Goal: Use online tool/utility: Utilize a website feature to perform a specific function

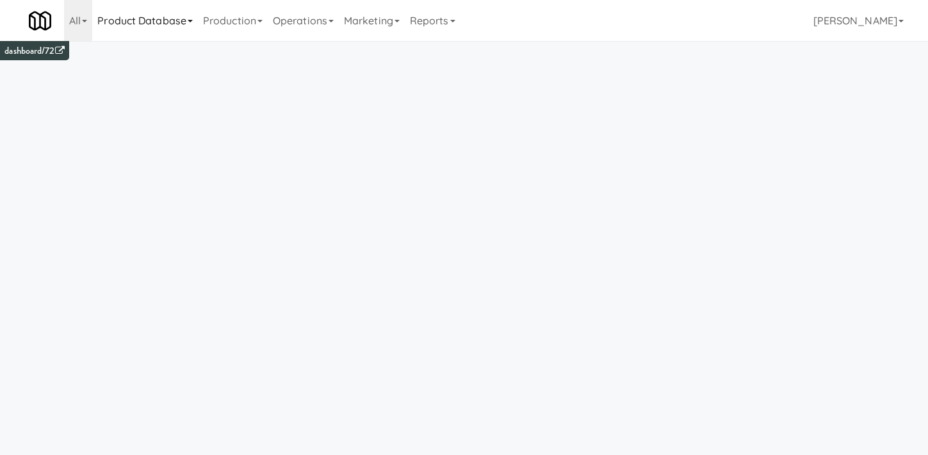
click at [156, 32] on link "Product Database" at bounding box center [145, 20] width 106 height 41
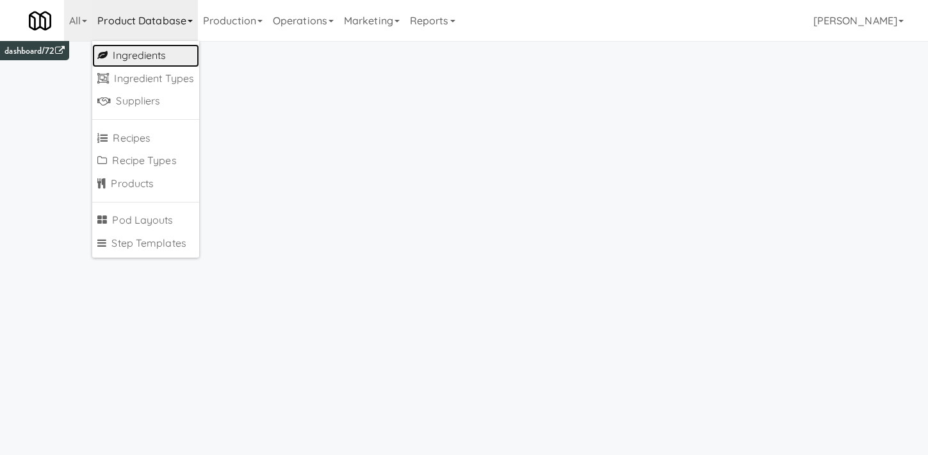
click at [156, 47] on link "Ingredients" at bounding box center [145, 55] width 107 height 23
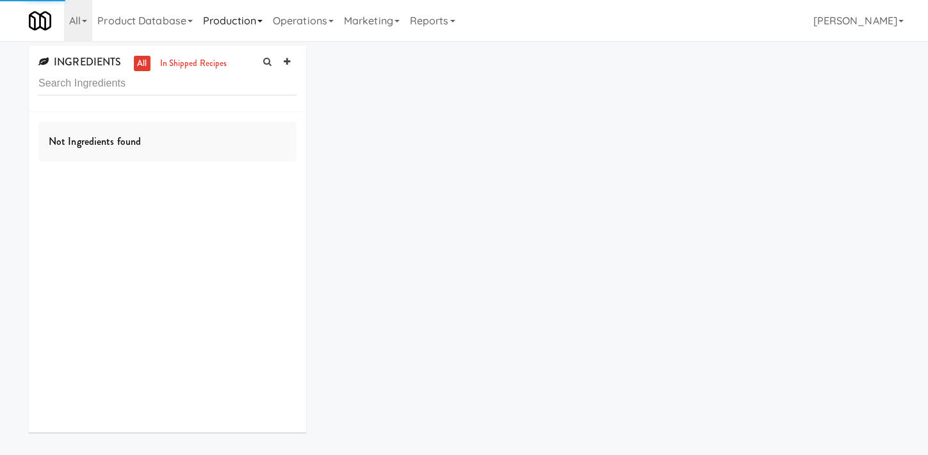
click at [224, 37] on link "Production" at bounding box center [233, 20] width 70 height 41
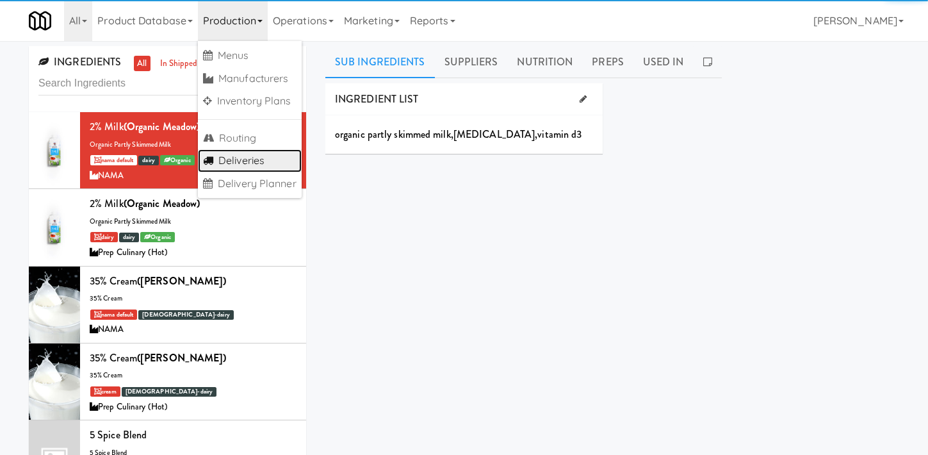
click at [224, 149] on link "Deliveries" at bounding box center [250, 160] width 104 height 23
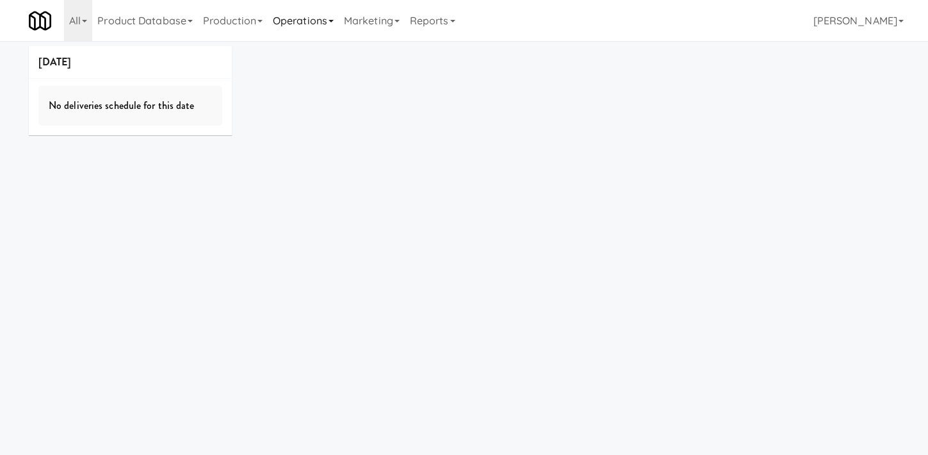
click at [300, 30] on link "Operations" at bounding box center [303, 20] width 71 height 41
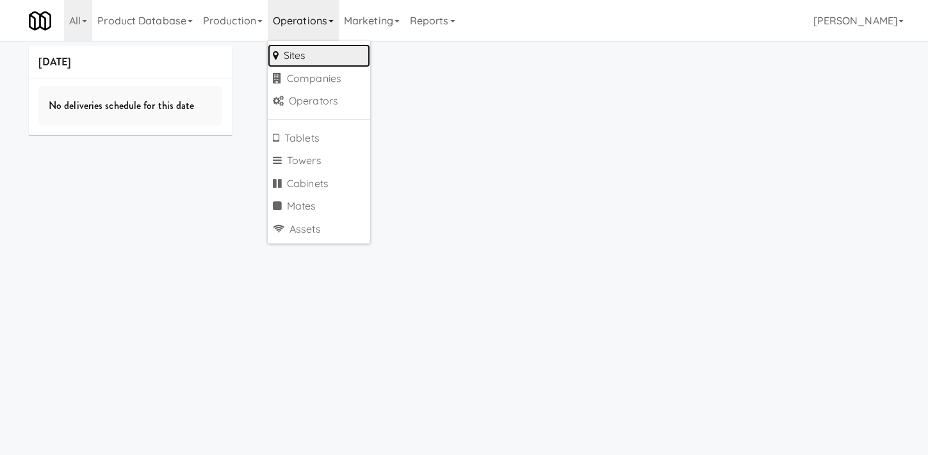
click at [300, 59] on link "Sites" at bounding box center [319, 55] width 102 height 23
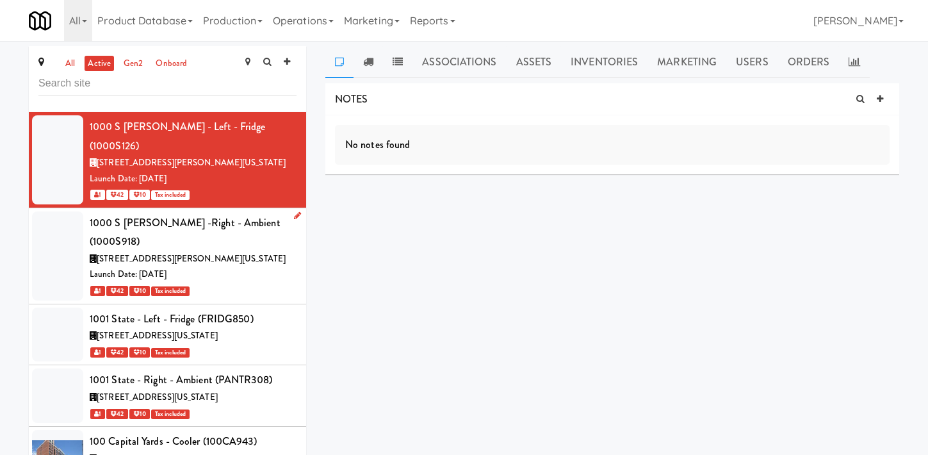
click at [267, 251] on div "1000 South Clark Street, Chicago Illinois" at bounding box center [193, 259] width 207 height 16
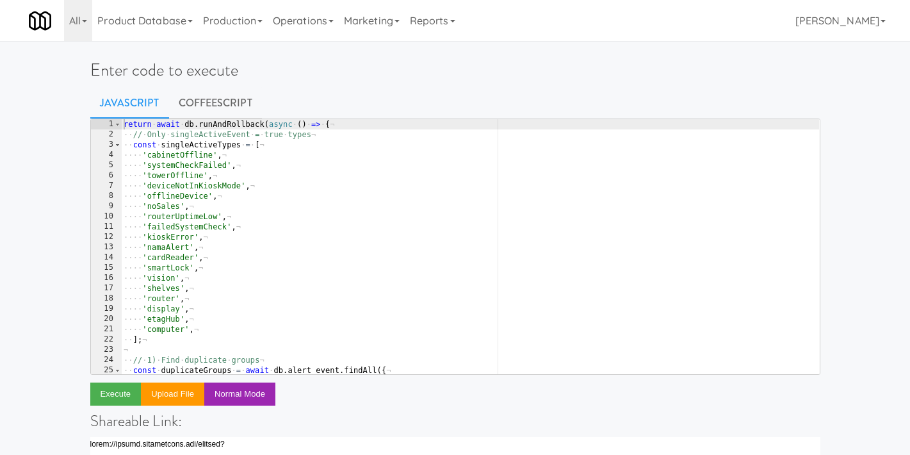
click at [376, 168] on div "return · await · db . runAndRollback ( async · ( ) · => · { ¬ ·· // · Only · si…" at bounding box center [470, 256] width 698 height 275
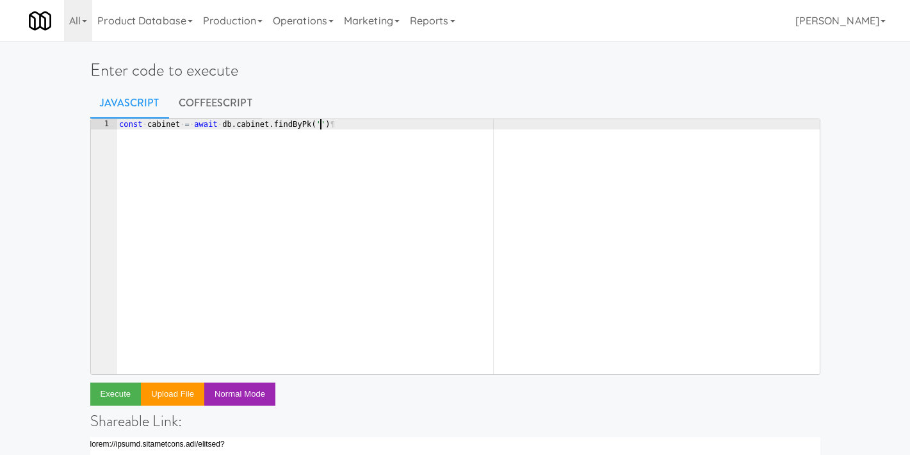
scroll to position [0, 15]
paste textarea "3ee5667a-ce98-44b2-bfbe-9ee98f1a6b76')"
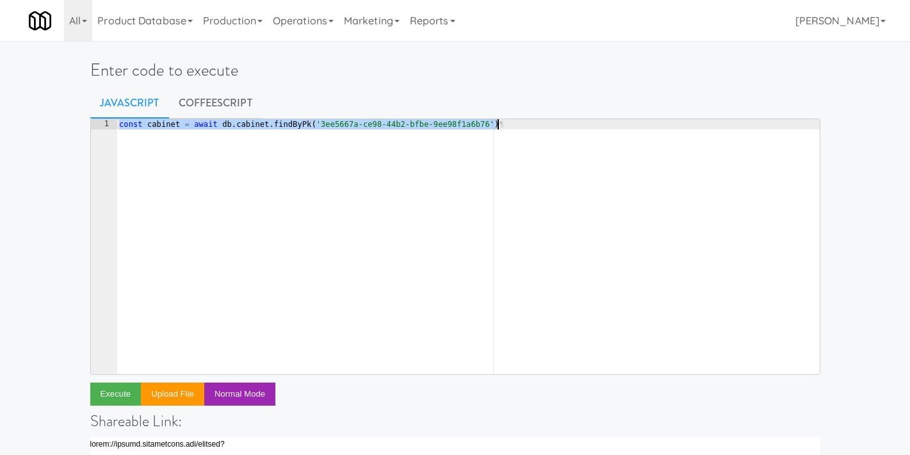
type textarea "const cabinet = await db.cabinet.findByPk('3ee5667a-ce98-44b2-bfbe-9ee98f1a6b76…"
click at [590, 188] on div "const · cabinet · = · await · db . cabinet . findByPk ( '3ee5667a-ce98-44b2-bfb…" at bounding box center [468, 256] width 703 height 275
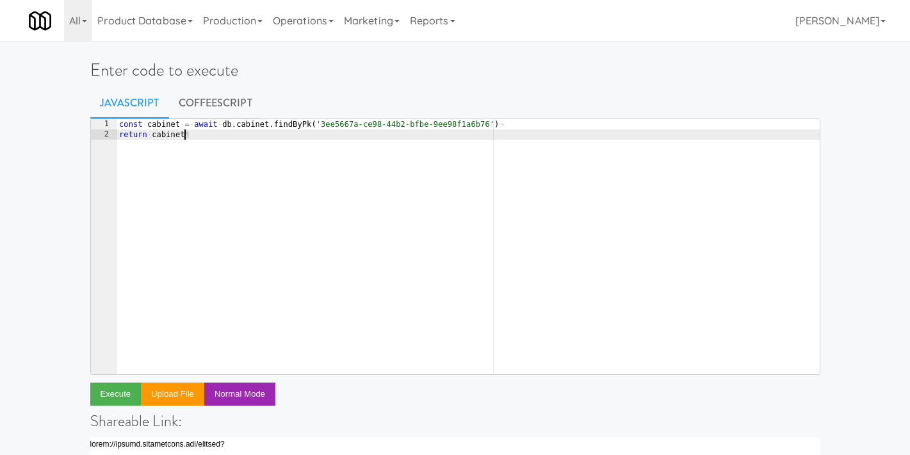
scroll to position [0, 4]
click at [119, 384] on button "Execute" at bounding box center [115, 393] width 51 height 23
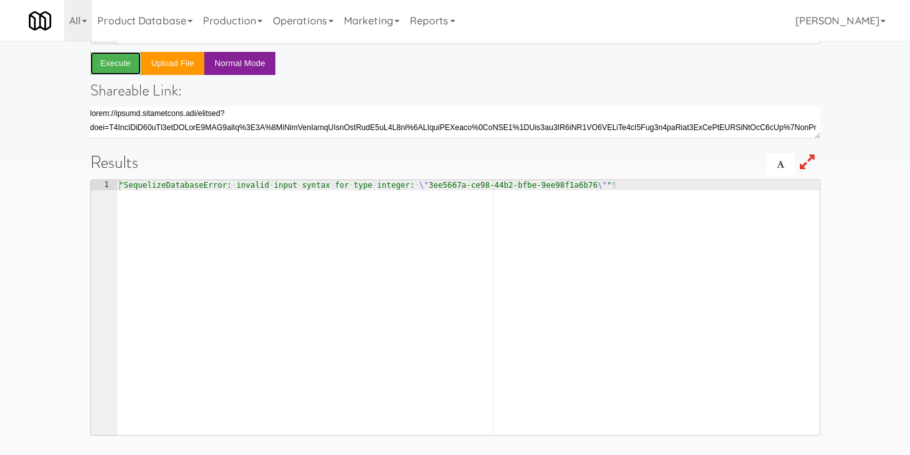
scroll to position [78, 0]
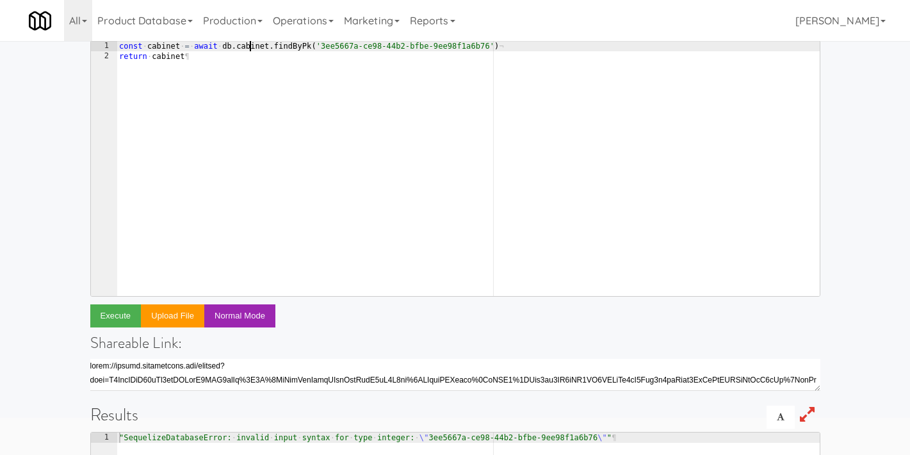
click at [249, 50] on div "const · cabinet · = · await · db . cabinet . findByPk ( '3ee5667a-ce98-44b2-bfb…" at bounding box center [468, 178] width 703 height 275
drag, startPoint x: 311, startPoint y: 46, endPoint x: 483, endPoint y: 43, distance: 171.7
click at [483, 44] on div "const · cabinet · = · await · db . store . findByPk ( '3ee5667a-ce98-44b2-bfbe-…" at bounding box center [468, 178] width 703 height 275
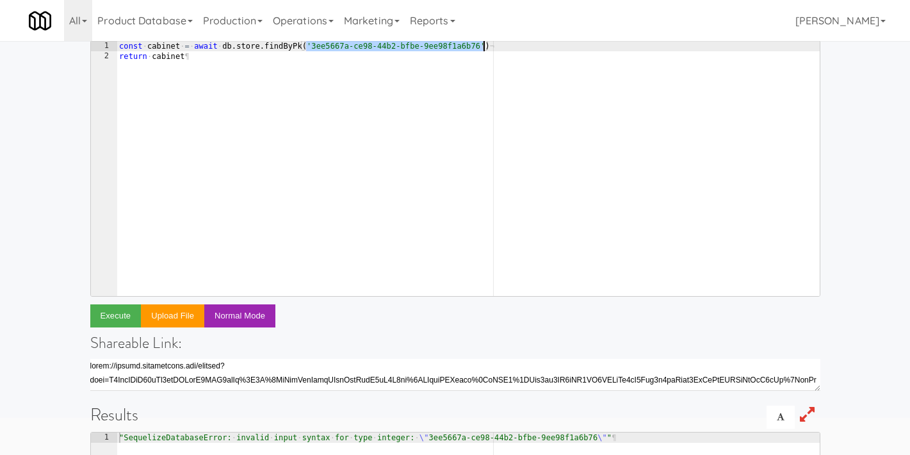
paste textarea "477"
click at [154, 44] on div "const · cabinet · = · await · db . store . findByPk ( 477 ) ¬ return · cabinet ¶" at bounding box center [468, 178] width 703 height 275
click at [313, 44] on div "const · store · = · await · db . store . findByPk ( 477 ) ¬ return · cabinet ¶" at bounding box center [468, 178] width 703 height 275
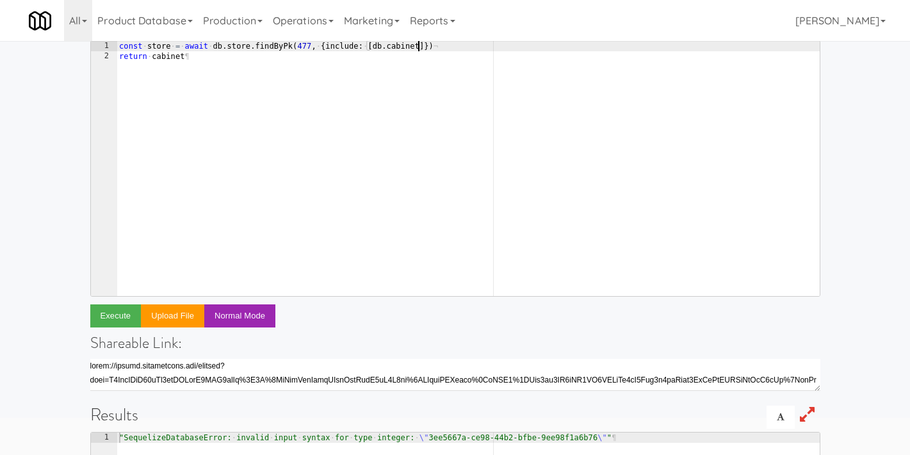
scroll to position [0, 4]
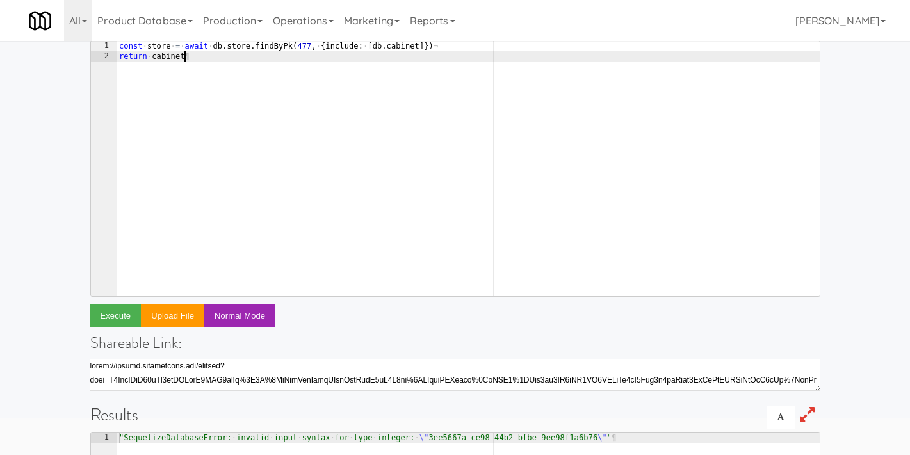
click at [153, 49] on div "const · store · = · await · db . store . findByPk ( 477 , · { include : · [ db …" at bounding box center [468, 178] width 703 height 275
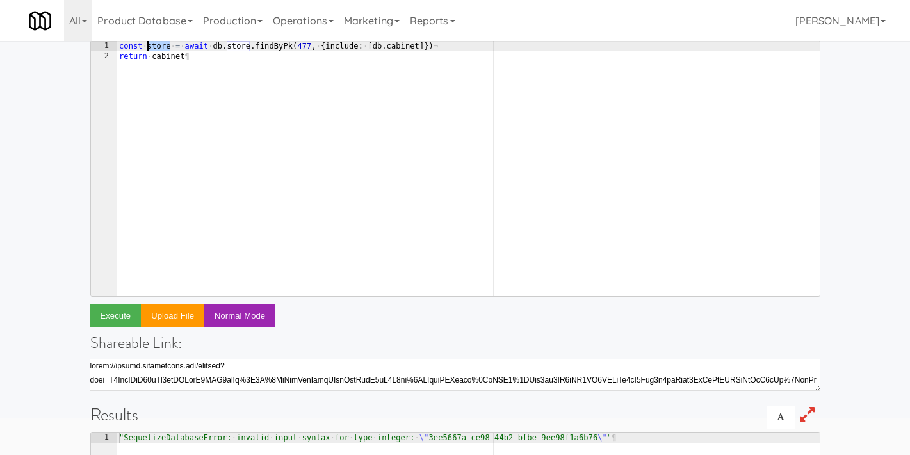
click at [153, 49] on div "const · store · = · await · db . store . findByPk ( 477 , · { include : · [ db …" at bounding box center [468, 178] width 703 height 275
click at [168, 63] on div "const · store · = · await · db . store . findByPk ( 477 , · { include : · [ db …" at bounding box center [468, 178] width 703 height 275
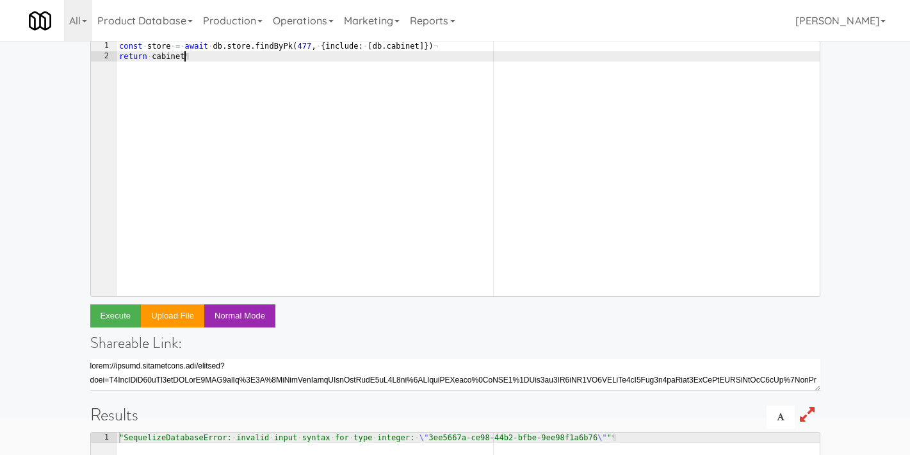
click at [168, 63] on div "const · store · = · await · db . store . findByPk ( 477 , · { include : · [ db …" at bounding box center [468, 178] width 703 height 275
paste textarea "store"
type textarea "return store"
click at [115, 315] on button "Execute" at bounding box center [115, 315] width 51 height 23
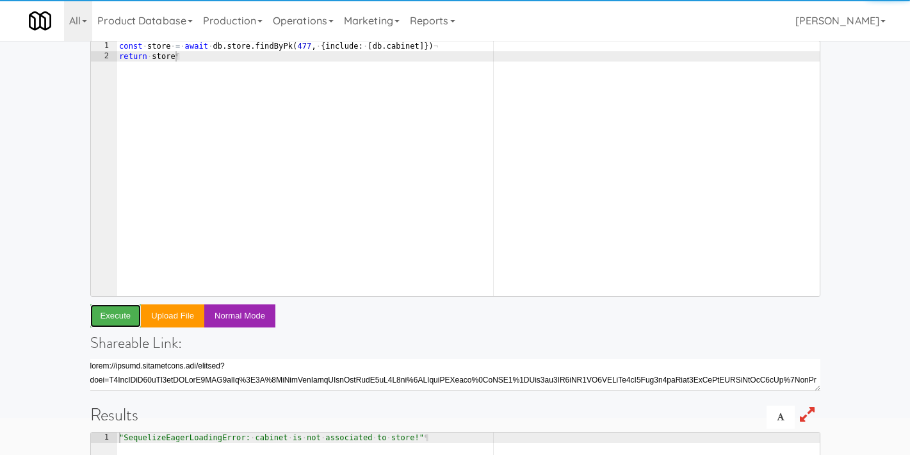
scroll to position [331, 0]
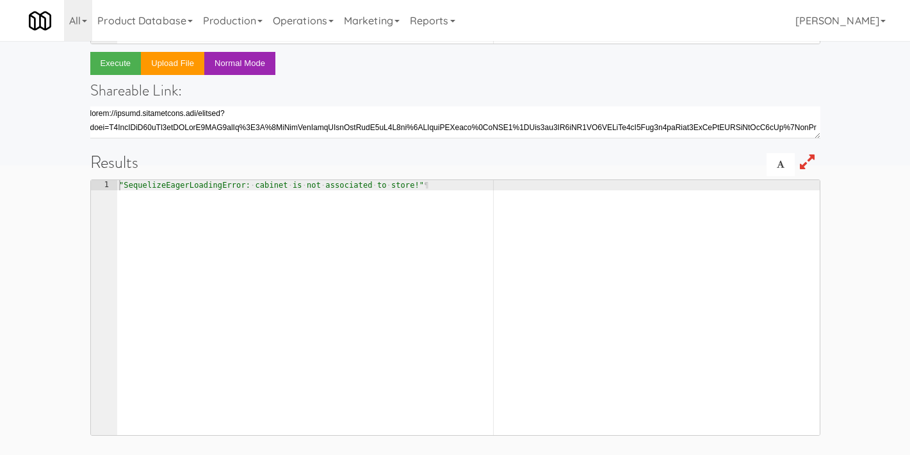
type textarea ""SequelizeEagerLoadingError: cabinet is not associated to store!""
click at [328, 187] on div ""SequelizeEagerLoadingError: · cabinet · is · not · associated · to · store!" ¶" at bounding box center [468, 317] width 703 height 275
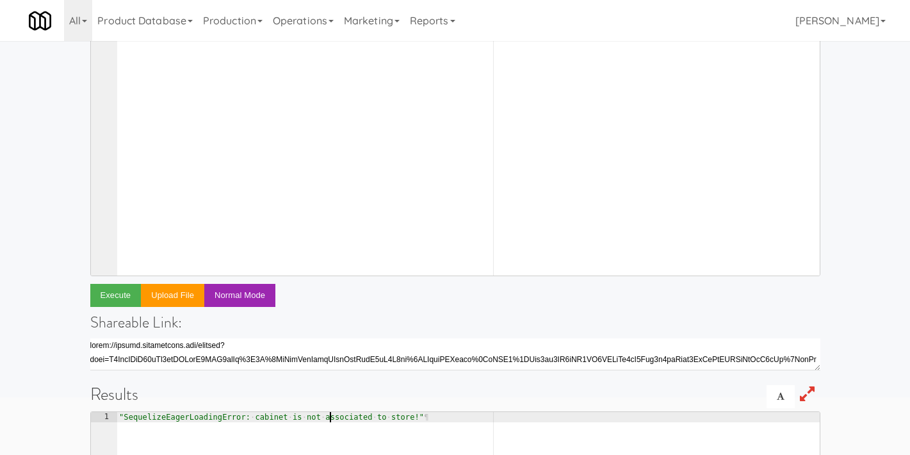
scroll to position [0, 0]
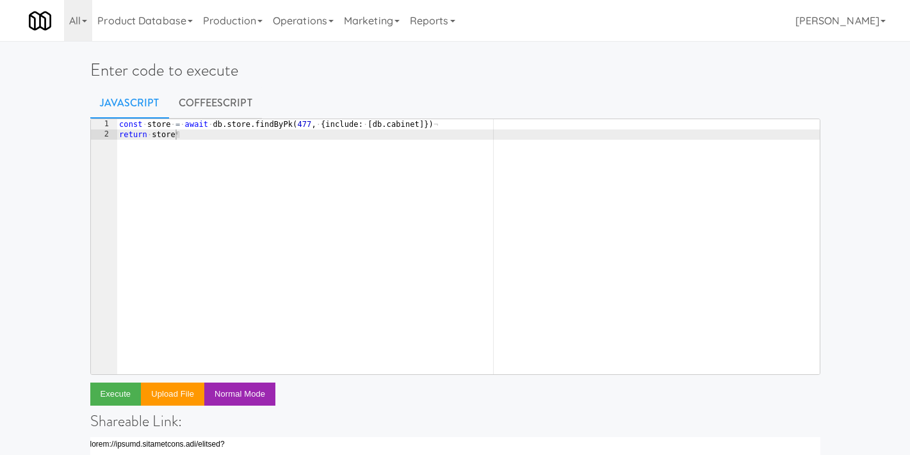
click at [224, 93] on link "CoffeeScript" at bounding box center [215, 103] width 93 height 32
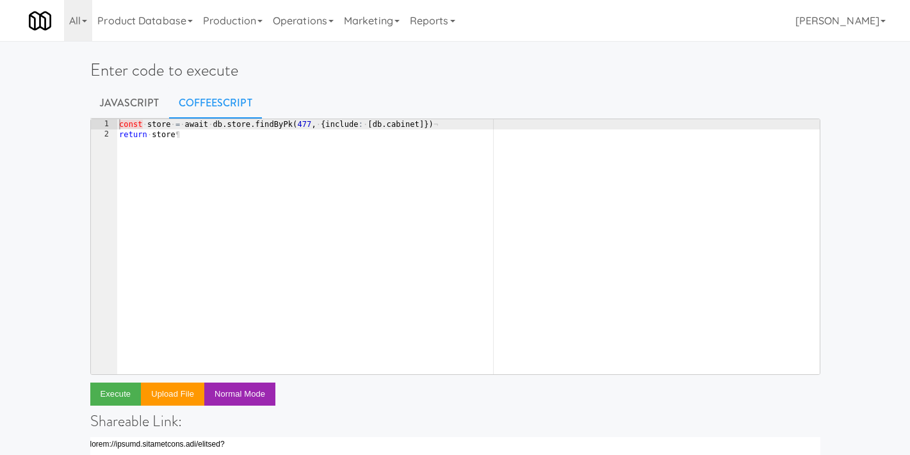
type textarea "return store"
click at [417, 133] on div "const · store · = · await · db . store . findByPk ( 477 , · { include : · [ db …" at bounding box center [468, 256] width 703 height 275
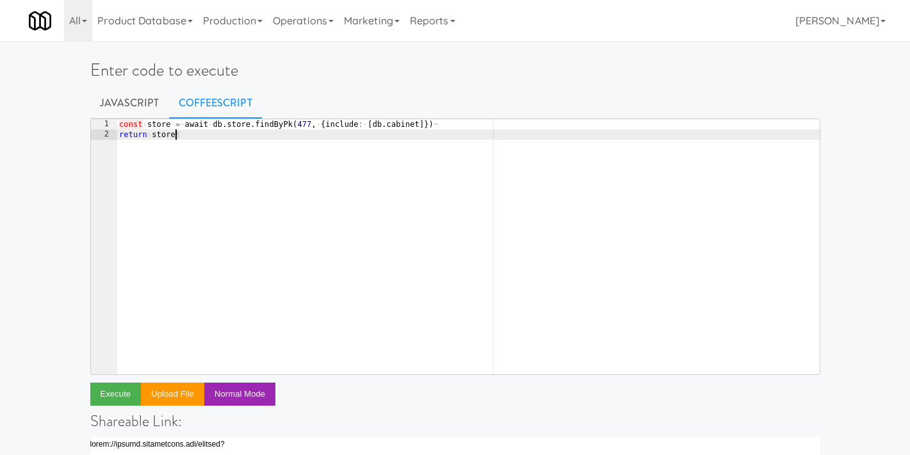
click at [338, 186] on div "const · store · = · await · db . store . findByPk ( 477 , · { include : · [ db …" at bounding box center [468, 256] width 703 height 275
click at [250, 148] on div "const · store · = · await · db . store . findByPk ( 477 , · { include : · [ db …" at bounding box center [468, 256] width 703 height 275
click at [141, 106] on link "Javascript" at bounding box center [129, 103] width 79 height 32
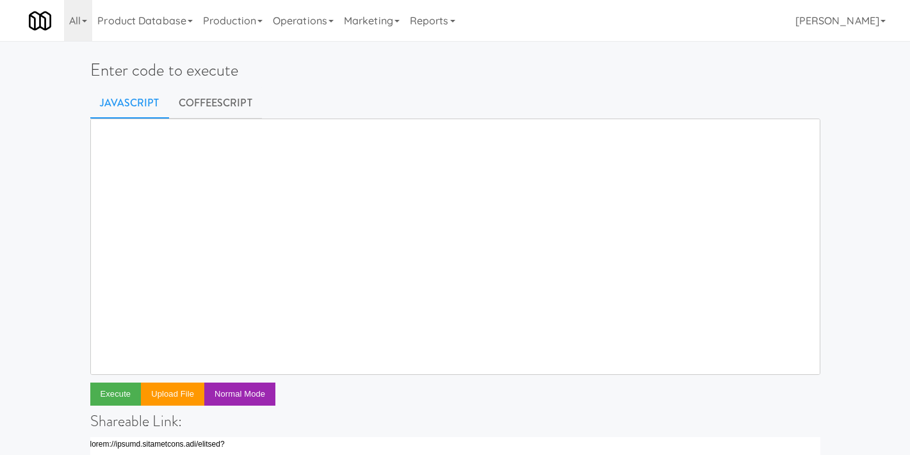
click at [259, 119] on div at bounding box center [455, 119] width 729 height 0
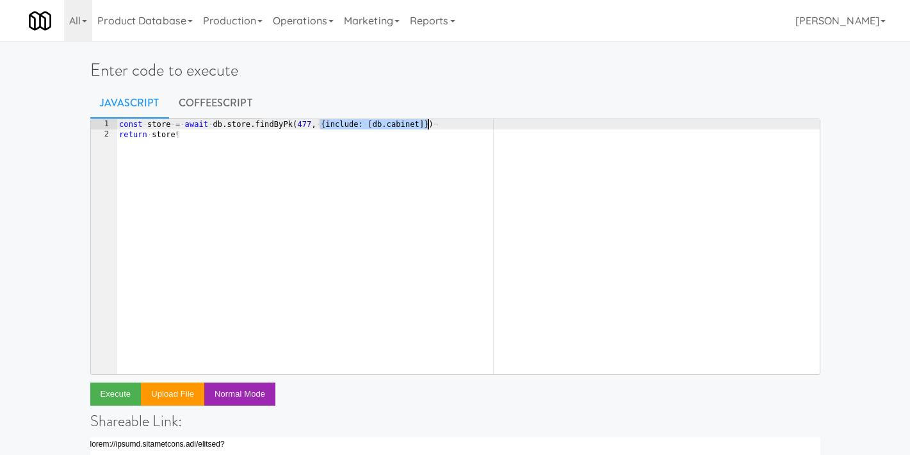
drag, startPoint x: 318, startPoint y: 124, endPoint x: 428, endPoint y: 123, distance: 109.6
click at [428, 123] on div "const · store · = · await · db . store . findByPk ( 477 , · { include : · [ db …" at bounding box center [468, 256] width 703 height 275
type textarea "const store = await db.store.findByPk(477)"
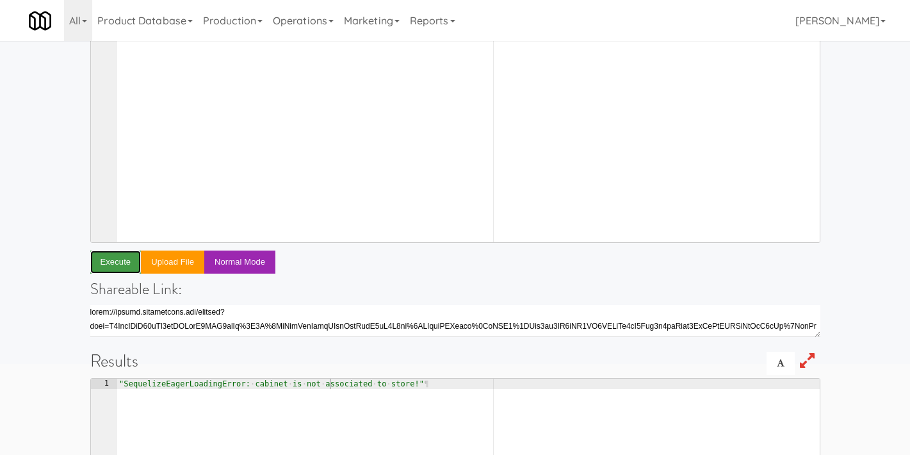
click at [126, 263] on button "Execute" at bounding box center [115, 261] width 51 height 23
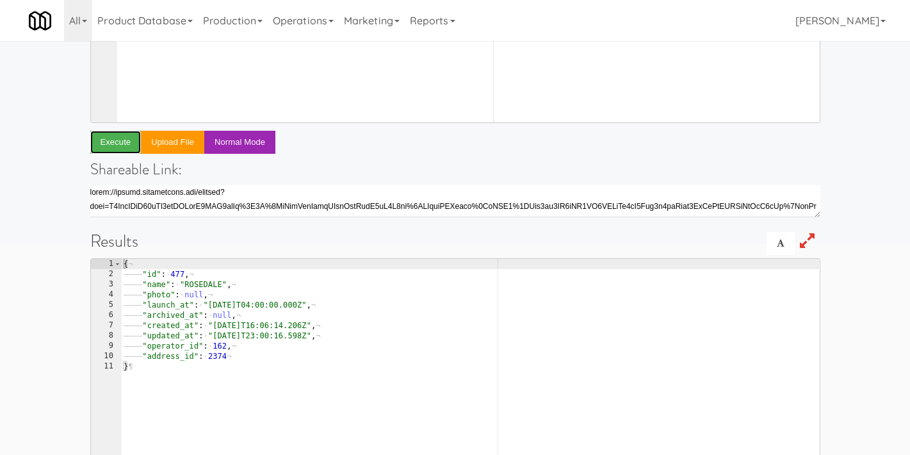
scroll to position [331, 0]
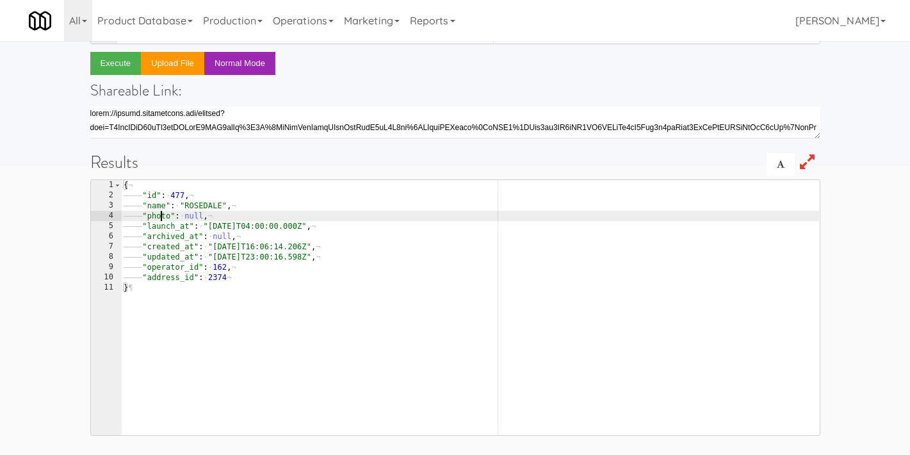
drag, startPoint x: 162, startPoint y: 213, endPoint x: 182, endPoint y: 254, distance: 45.0
click at [175, 242] on div "{ ¬ ———— "id" : · 477 , ¬ ———— "name" : · "ROSEDALE" , ¬ ———— "photo" : · null …" at bounding box center [470, 317] width 698 height 275
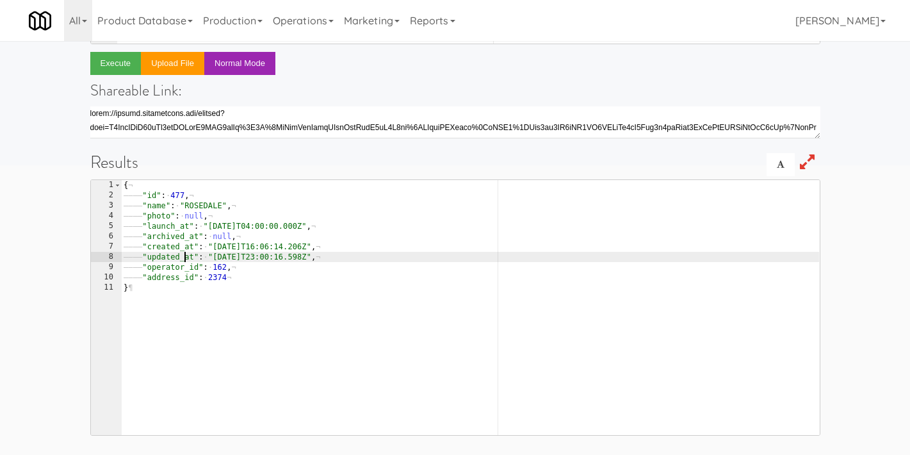
click at [183, 257] on div "{ ¬ ———— "id" : · 477 , ¬ ———— "name" : · "ROSEDALE" , ¬ ———— "photo" : · null …" at bounding box center [470, 317] width 698 height 275
type textarea ""updated_at": "2025-04-29T23:00:16.598Z","
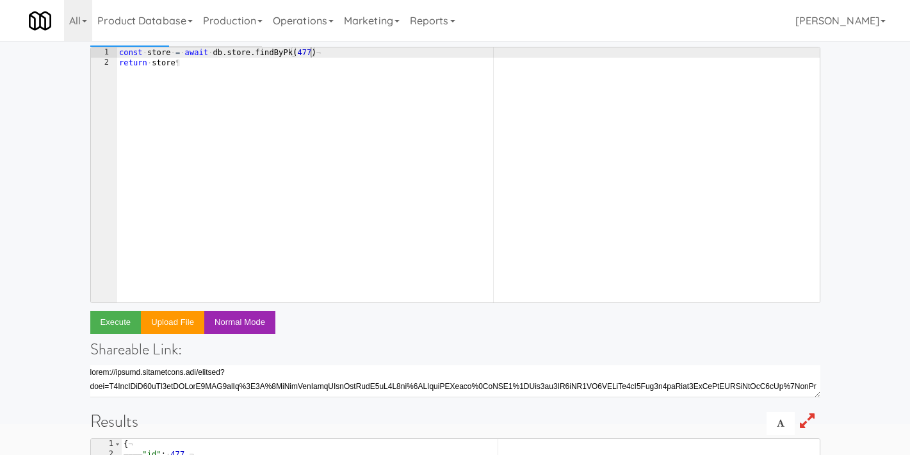
scroll to position [0, 0]
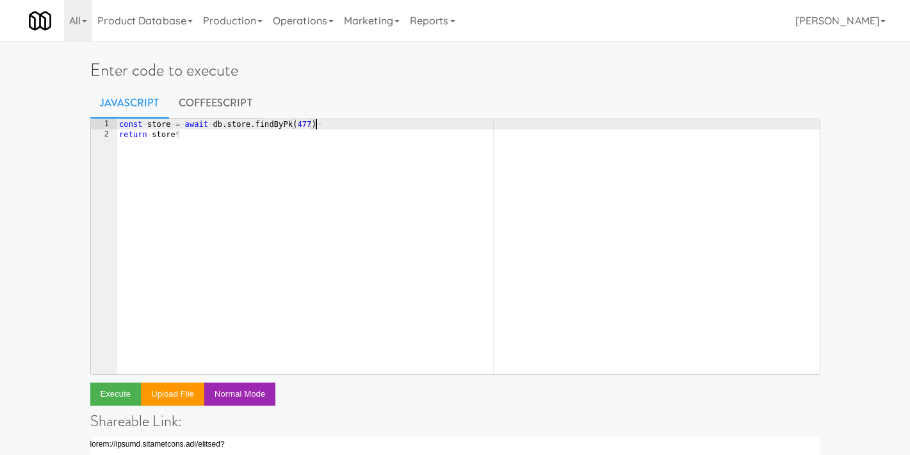
click at [341, 130] on div "const · store · = · await · db . store . findByPk ( 477 ) ¬ return · store ¶" at bounding box center [468, 256] width 703 height 275
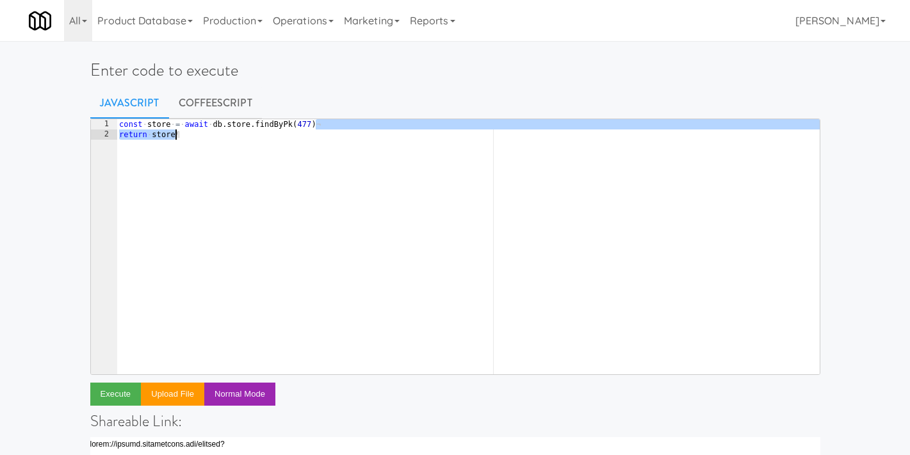
click at [313, 127] on div "const · store · = · await · db . store . findByPk ( 477 ) ¬ return · store ¶" at bounding box center [468, 256] width 703 height 275
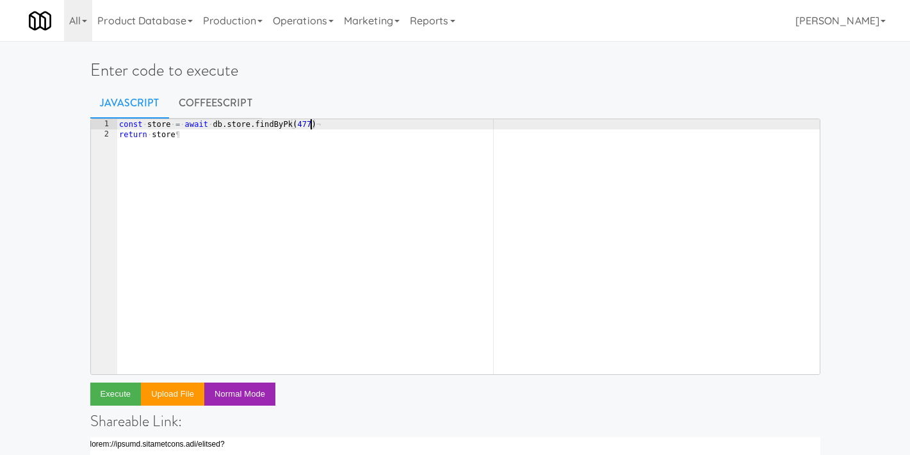
click at [306, 122] on div "const · store · = · await · db . store . findByPk ( 477 ) ¬ return · store ¶" at bounding box center [468, 256] width 703 height 275
paste textarea "store"
click at [349, 146] on div "const · store · = · await · db . store . findByPk ( 477 ) ¬ return · store ¶" at bounding box center [468, 256] width 703 height 275
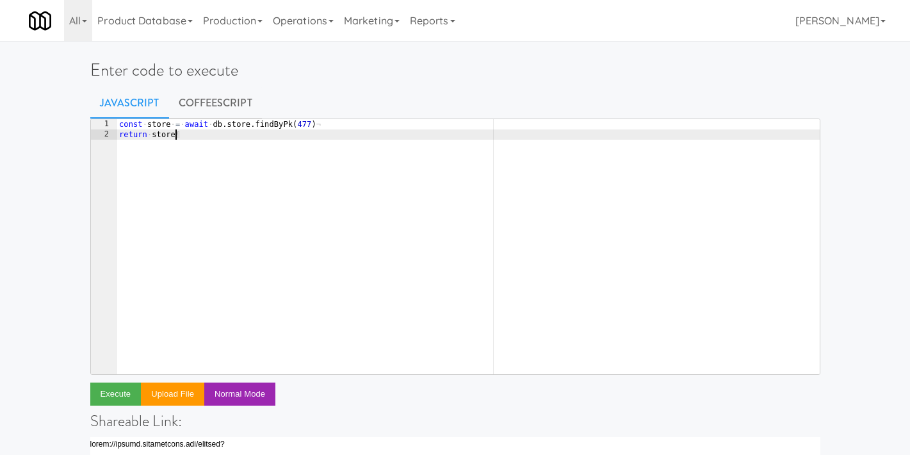
click at [305, 127] on div "const · store · = · await · db . store . findByPk ( 477 ) ¬ return · store ¶" at bounding box center [468, 256] width 703 height 275
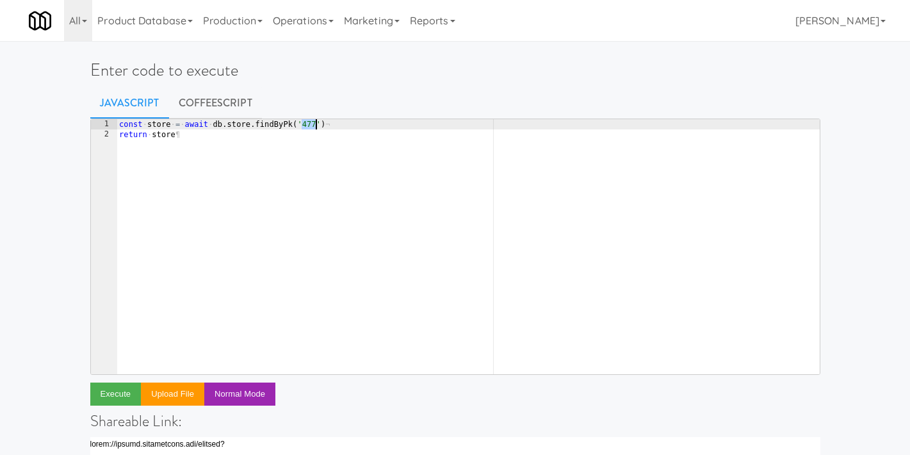
scroll to position [0, 15]
paste textarea "3ee5667a-ce98-44b2-bfbe-9ee98f1a6b76'"
click at [227, 125] on div "const · store · = · await · db . store . findByPk ( '3ee5667a-ce98-44b2-bfbe-9e…" at bounding box center [468, 256] width 703 height 275
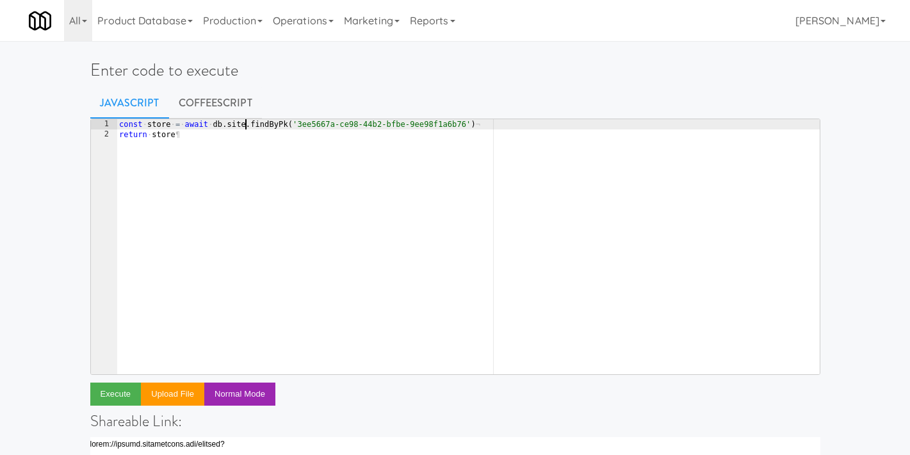
click at [243, 129] on div "const · store · = · await · db . site . findByPk ( '3ee5667a-ce98-44b2-bfbe-9ee…" at bounding box center [468, 256] width 703 height 275
click at [159, 126] on div "const · store · = · await · db . site . findByPk ( '3ee5667a-ce98-44b2-bfbe-9ee…" at bounding box center [468, 256] width 703 height 275
paste textarea "it"
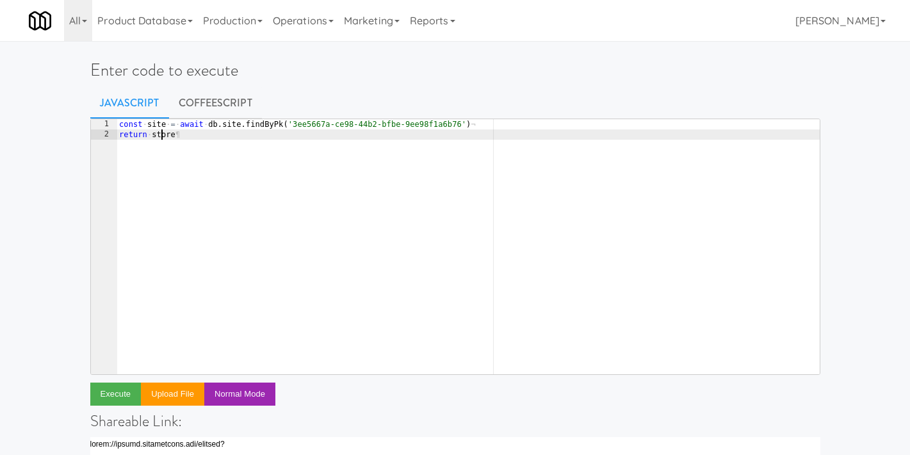
click at [163, 136] on div "const · site · = · await · db . site . findByPk ( '3ee5667a-ce98-44b2-bfbe-9ee9…" at bounding box center [468, 256] width 703 height 275
paste textarea "it"
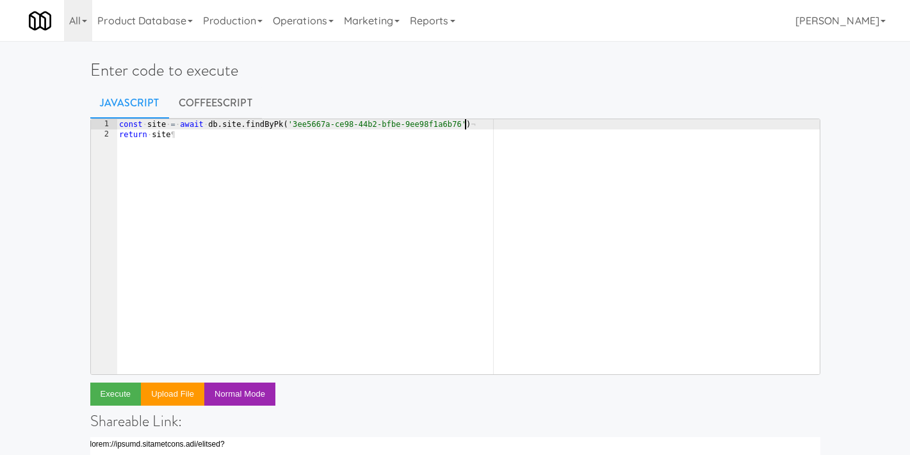
click at [464, 126] on div "const · site · = · await · db . site . findByPk ( '3ee5667a-ce98-44b2-bfbe-9ee9…" at bounding box center [468, 256] width 703 height 275
type textarea "const site = await db.site.findByPk('3ee5667a-ce98-44b2-bfbe-9ee98f1a6b76', {in…"
click at [131, 388] on button "Execute" at bounding box center [115, 393] width 51 height 23
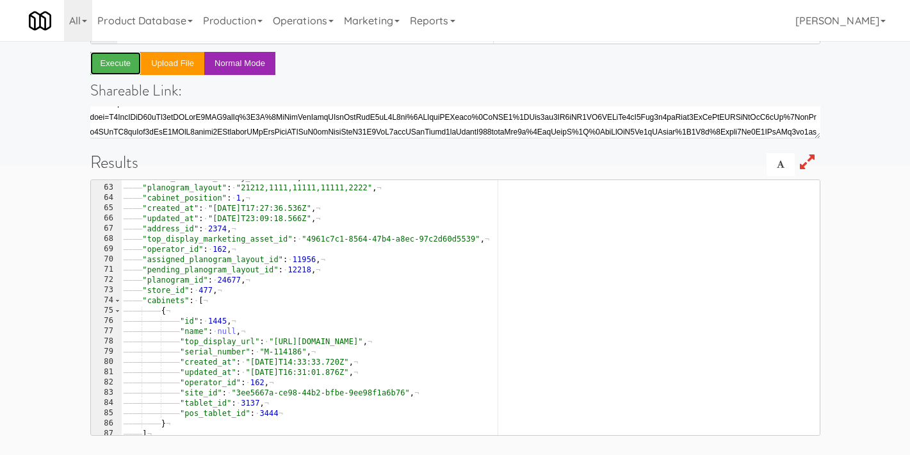
scroll to position [633, 0]
type textarea ""assigned_planogram_layout_id": 11956,"
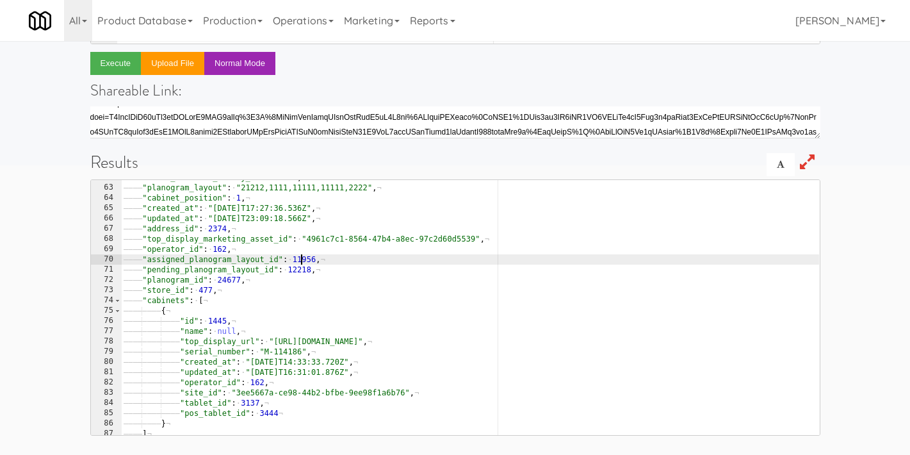
click at [300, 259] on div "———— "condo_referral_survey_url" : · null , ¬ ———— "planogram_layout" : · "2121…" at bounding box center [470, 309] width 698 height 275
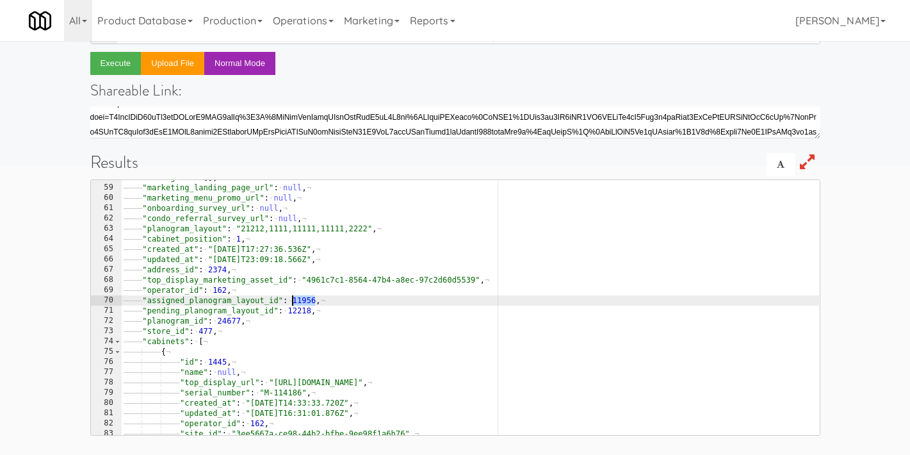
scroll to position [593, 0]
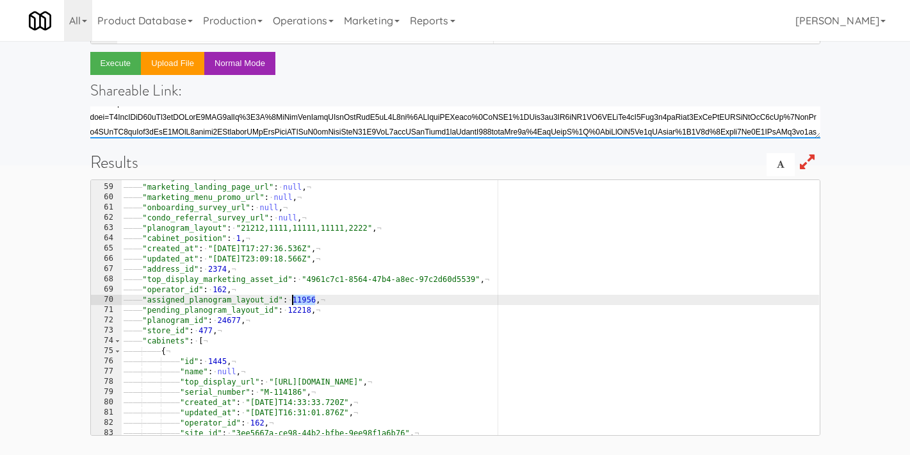
click at [296, 123] on textarea "https://fridge.kitchenmate.com/console?code=U2FsdGVkX1%2B%2BEh5ooD9Inflbt8cyIng…" at bounding box center [455, 122] width 730 height 32
type textarea "https://fridge.kitchenmate.com/console?code=U2FsdGVkX1%2B%2BEh5ooD9Inflbt8cyIng…"
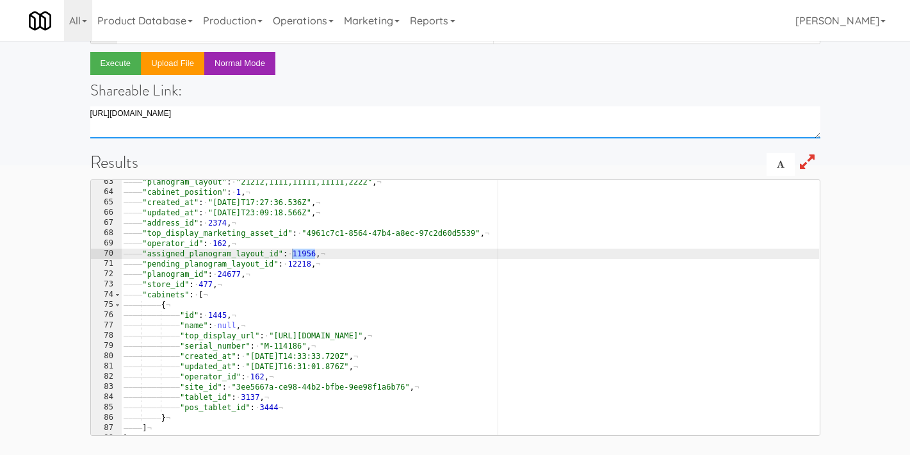
scroll to position [639, 0]
click at [229, 132] on textarea "https://fridge.kitchenmate.com/console?code=U2FsdGVkX1%2B%2BEh5ooD9Inflbt8cyIng…" at bounding box center [455, 122] width 730 height 32
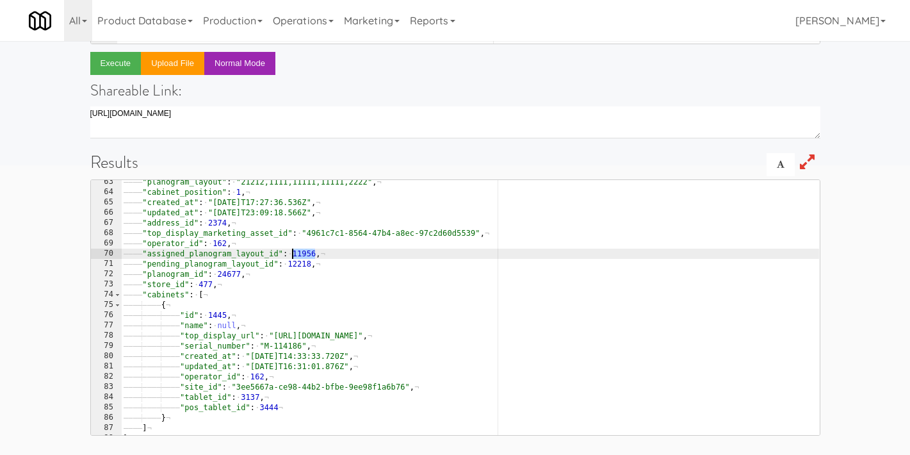
click at [309, 253] on div "———— "planogram_layout" : · "21212,1111,11111,11111,2222" , ¬ ———— "cabinet_pos…" at bounding box center [470, 314] width 698 height 275
click at [301, 254] on div "———— "planogram_layout" : · "21212,1111,11111,11111,2222" , ¬ ———— "cabinet_pos…" at bounding box center [470, 314] width 698 height 275
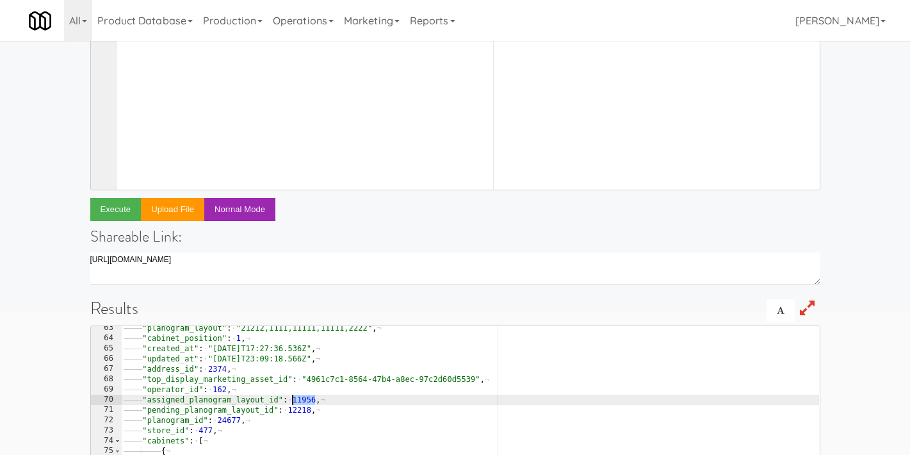
scroll to position [0, 0]
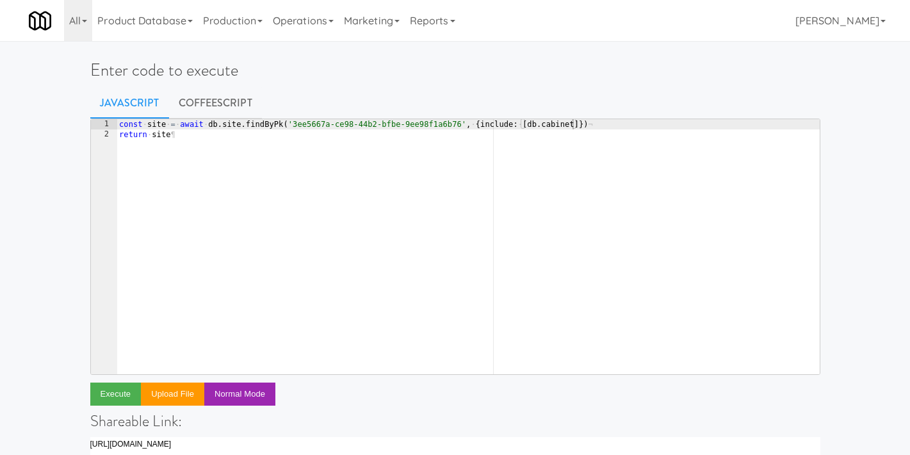
click at [296, 196] on div "const · site · = · await · db . site . findByPk ( '3ee5667a-ce98-44b2-bfbe-9ee9…" at bounding box center [468, 256] width 703 height 275
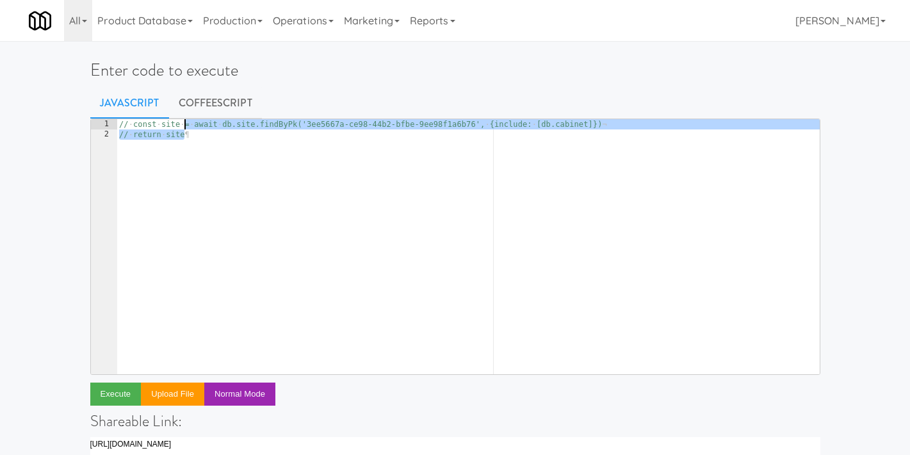
click at [557, 147] on div "// · const · site · = · await · db.site.findByPk('3ee5667a-ce98-44b2-bfbe-9ee98…" at bounding box center [468, 256] width 703 height 275
type textarea "// return site"
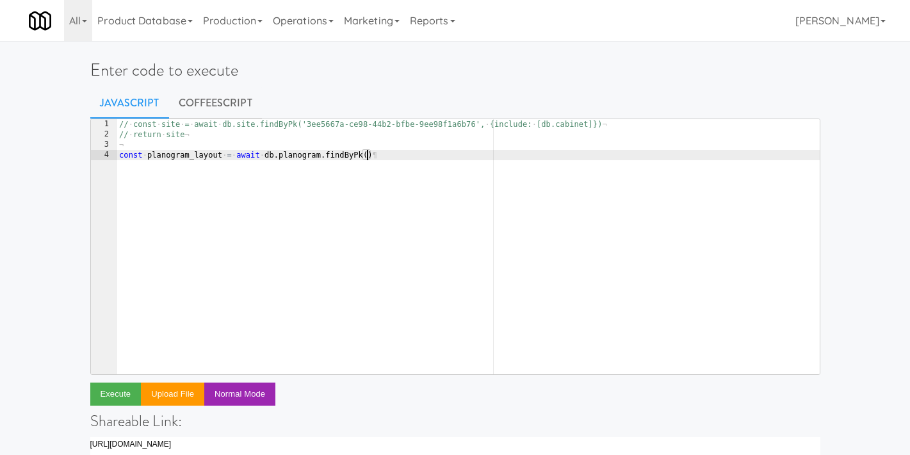
scroll to position [0, 19]
paste textarea "11956)"
type textarea "const planogram_layout = await db.planogram.findByPk(11956)"
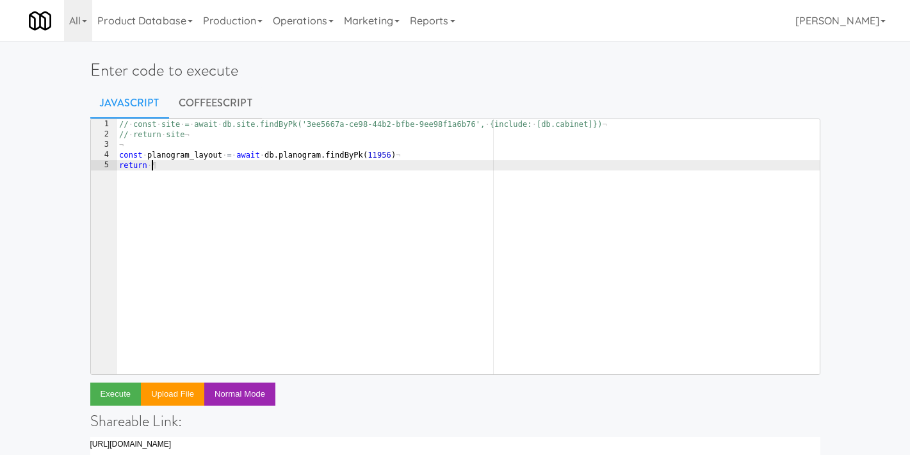
scroll to position [0, 2]
click at [192, 152] on div "// · const · site · = · await · db.site.findByPk('3ee5667a-ce98-44b2-bfbe-9ee98…" at bounding box center [468, 256] width 703 height 275
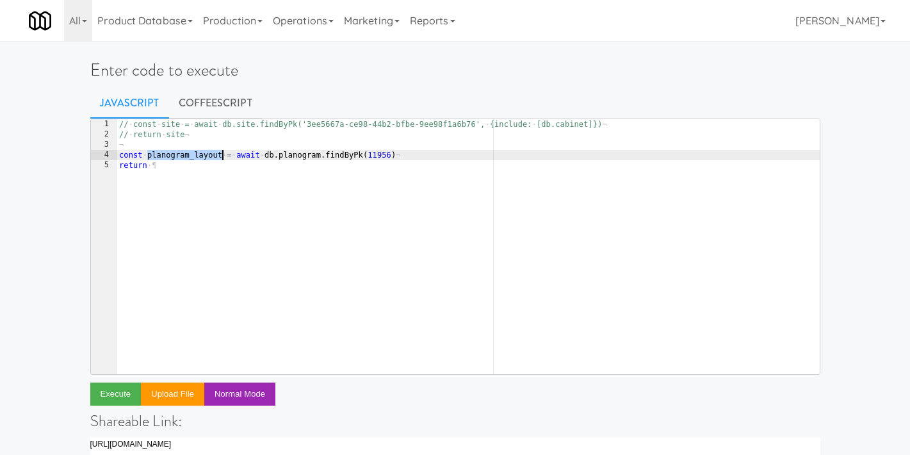
click at [192, 152] on div "// · const · site · = · await · db.site.findByPk('3ee5667a-ce98-44b2-bfbe-9ee98…" at bounding box center [468, 256] width 703 height 275
click at [204, 165] on div "// · const · site · = · await · db.site.findByPk('3ee5667a-ce98-44b2-bfbe-9ee98…" at bounding box center [468, 256] width 703 height 275
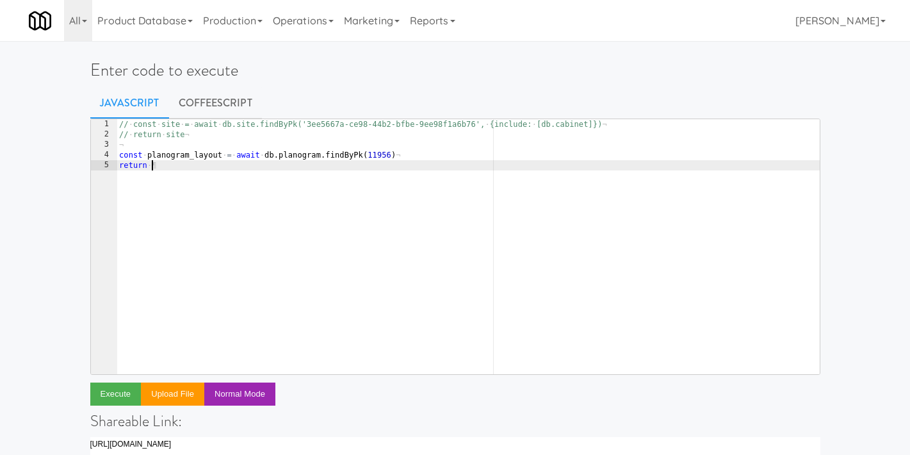
paste textarea "planogram_layout"
click at [105, 391] on button "Execute" at bounding box center [115, 393] width 51 height 23
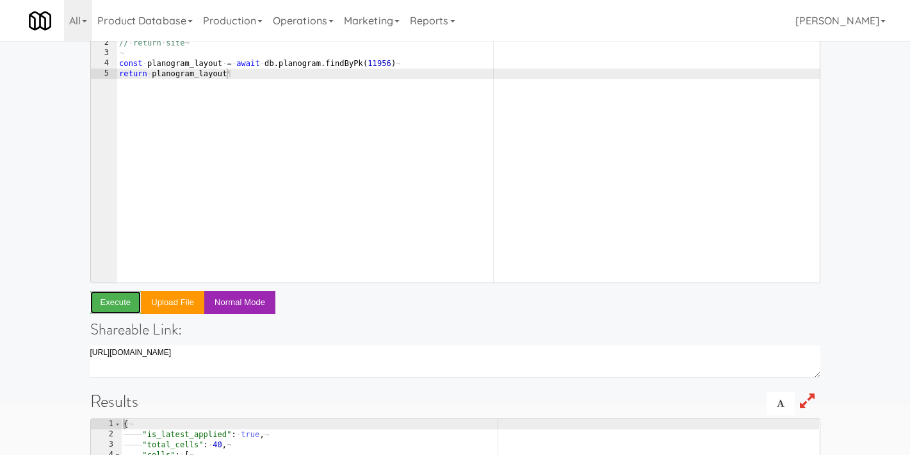
scroll to position [0, 0]
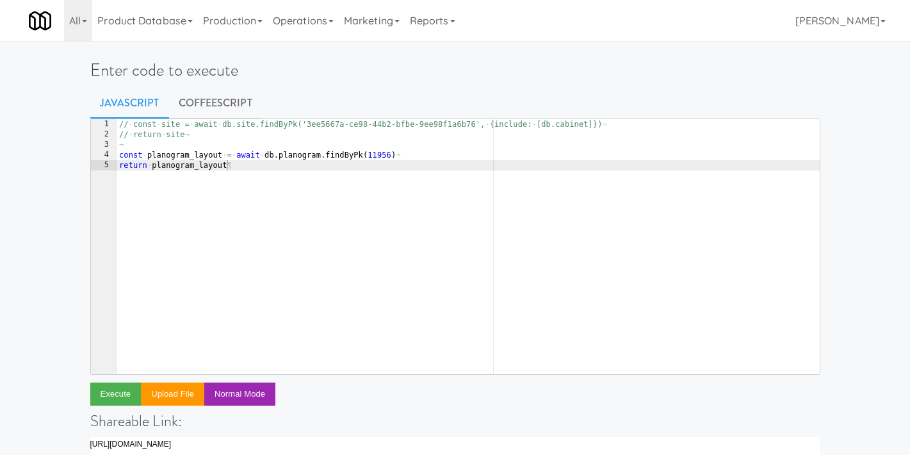
click at [328, 140] on div "// · const · site · = · await · db.site.findByPk('3ee5667a-ce98-44b2-bfbe-9ee98…" at bounding box center [468, 256] width 703 height 275
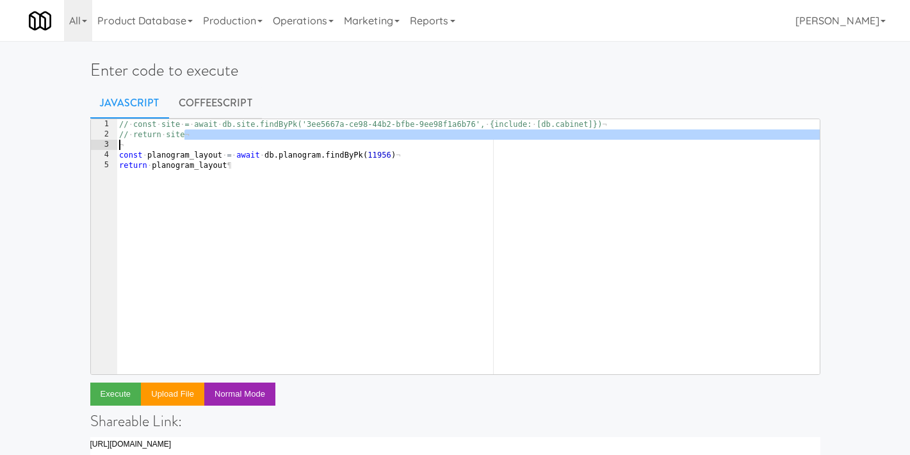
click at [393, 159] on div "// · const · site · = · await · db.site.findByPk('3ee5667a-ce98-44b2-bfbe-9ee98…" at bounding box center [468, 256] width 703 height 275
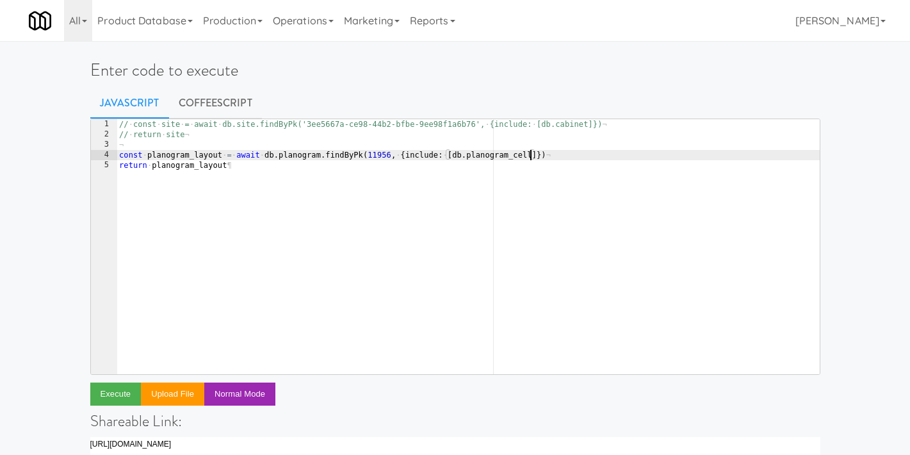
scroll to position [0, 33]
click at [119, 400] on button "Execute" at bounding box center [115, 393] width 51 height 23
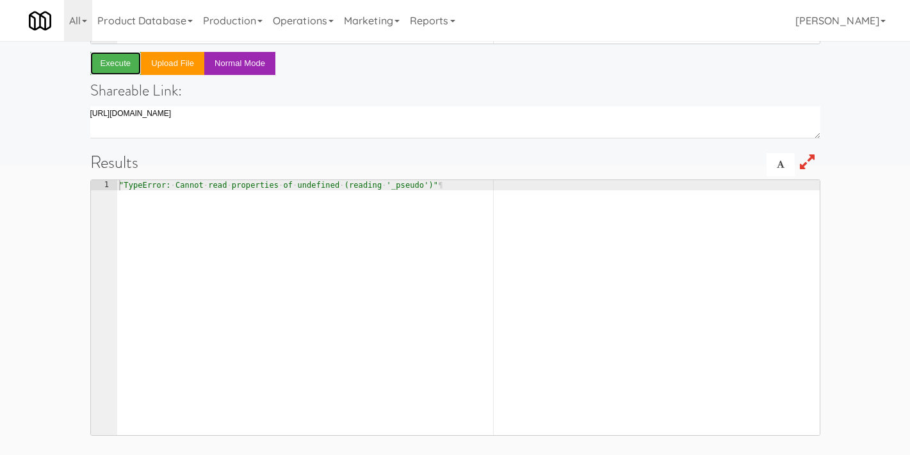
scroll to position [0, 0]
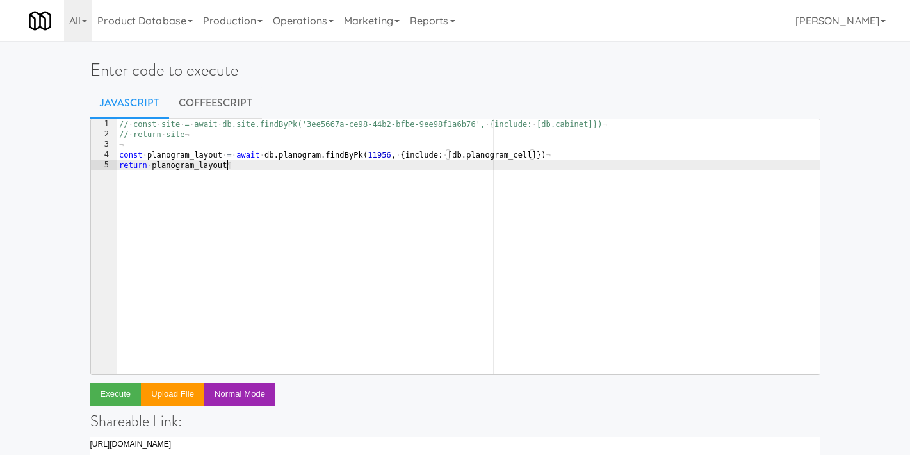
click at [371, 191] on div "// · const · site · = · await · db.site.findByPk('3ee5667a-ce98-44b2-bfbe-9ee98…" at bounding box center [468, 256] width 703 height 275
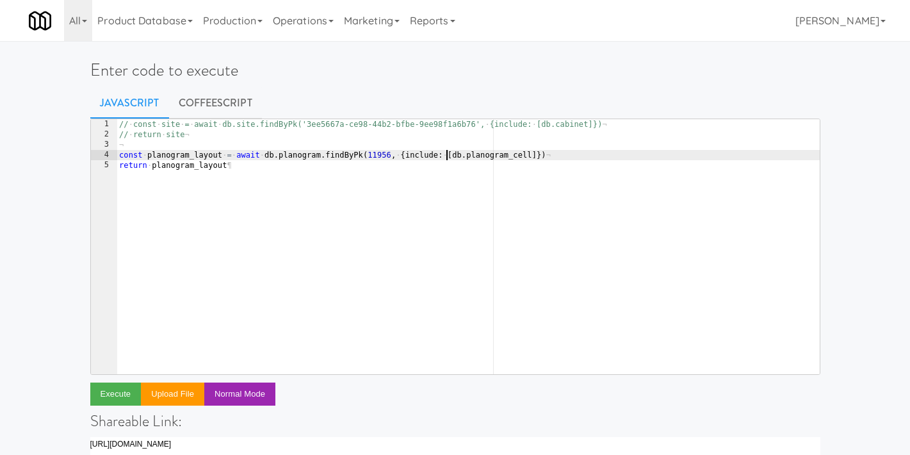
click at [447, 158] on div "// · const · site · = · await · db.site.findByPk('3ee5667a-ce98-44b2-bfbe-9ee98…" at bounding box center [468, 256] width 703 height 275
type textarea "const planogram_layout = await db.planogram.findByPk(11956, {include: [db.plano…"
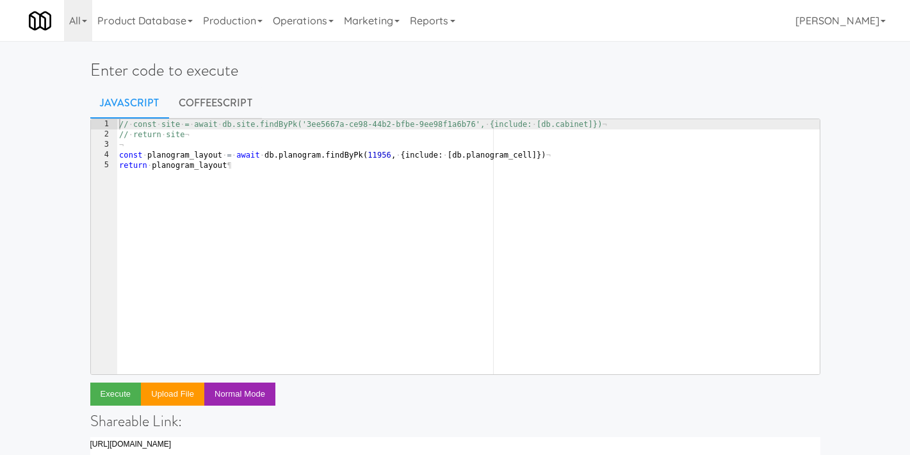
click at [242, 63] on h1 "Enter code to execute" at bounding box center [455, 70] width 730 height 19
click at [175, 22] on link "Product Database" at bounding box center [145, 20] width 106 height 41
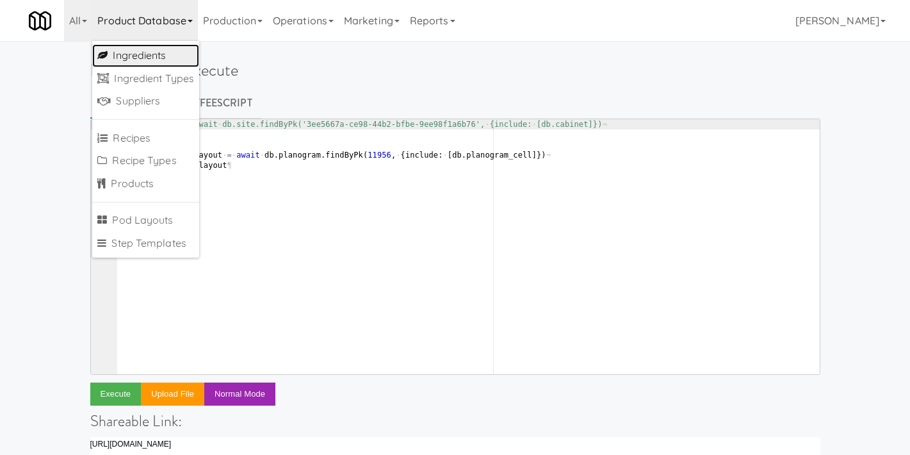
click at [167, 47] on link "Ingredients" at bounding box center [145, 55] width 107 height 23
